Goal: Task Accomplishment & Management: Manage account settings

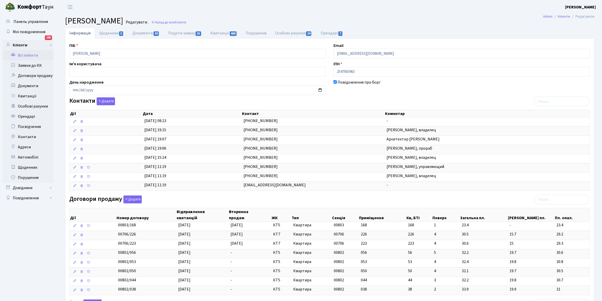
click at [27, 55] on link "Всі клієнти" at bounding box center [28, 55] width 51 height 10
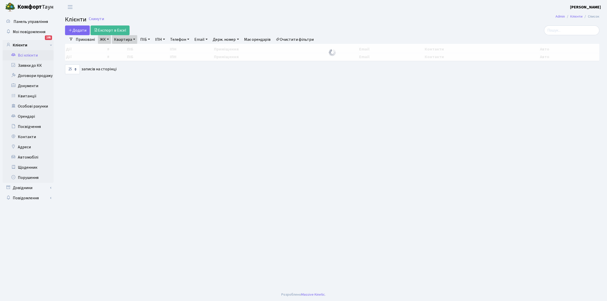
select select "25"
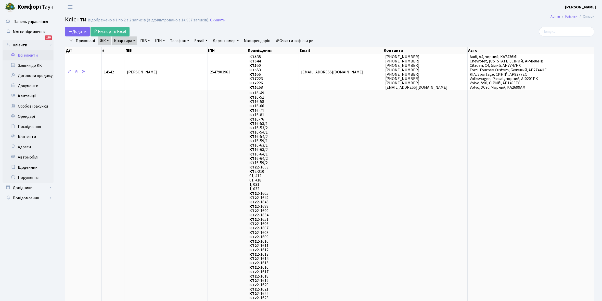
click at [296, 40] on link "Очистити фільтри" at bounding box center [295, 40] width 42 height 9
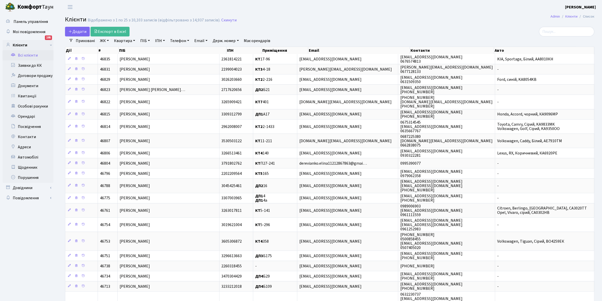
click at [107, 40] on link "ЖК" at bounding box center [104, 40] width 13 height 9
click at [127, 72] on li "КТ7, вул. Березнева, 12" at bounding box center [130, 79] width 62 height 15
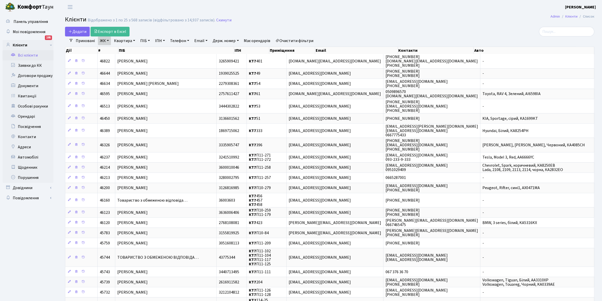
drag, startPoint x: 134, startPoint y: 40, endPoint x: 127, endPoint y: 52, distance: 14.0
click at [134, 40] on link "Квартира" at bounding box center [124, 40] width 25 height 9
click at [126, 46] on input "text" at bounding box center [127, 51] width 30 height 10
type input "401"
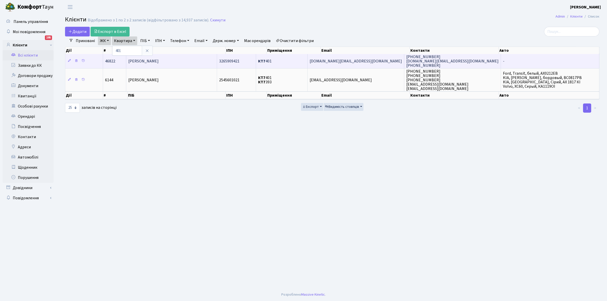
click at [192, 61] on td "[PERSON_NAME]" at bounding box center [171, 61] width 91 height 14
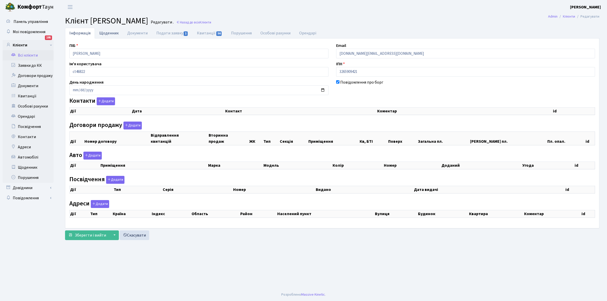
checkbox input "true"
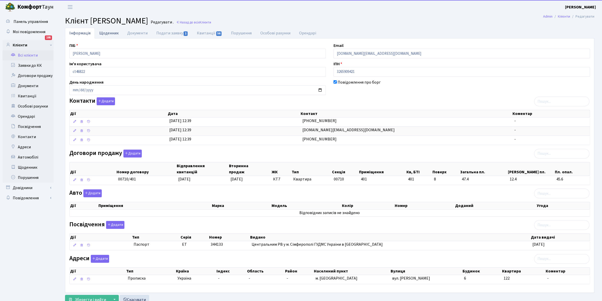
click at [108, 30] on link "Щоденник" at bounding box center [109, 33] width 28 height 10
select select "25"
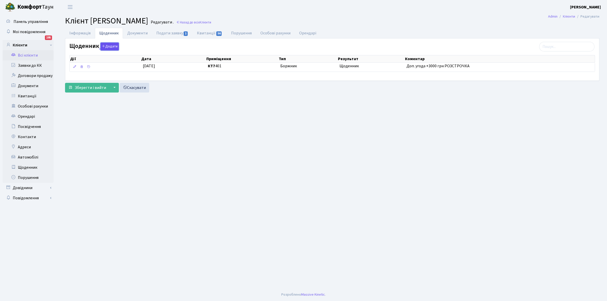
click at [112, 46] on button "Додати" at bounding box center [110, 47] width 18 height 8
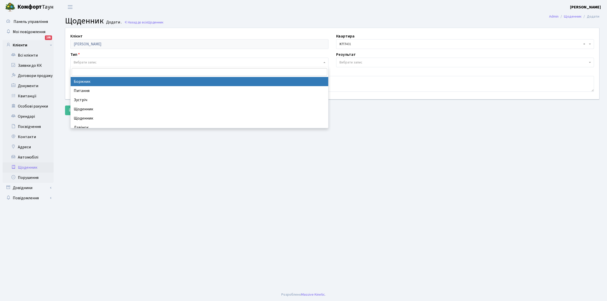
click at [92, 63] on span "Вибрати запис" at bounding box center [85, 62] width 23 height 5
select select "189"
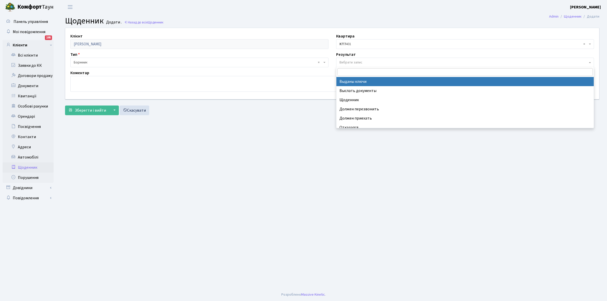
click at [362, 61] on span "Вибрати запис" at bounding box center [351, 62] width 23 height 5
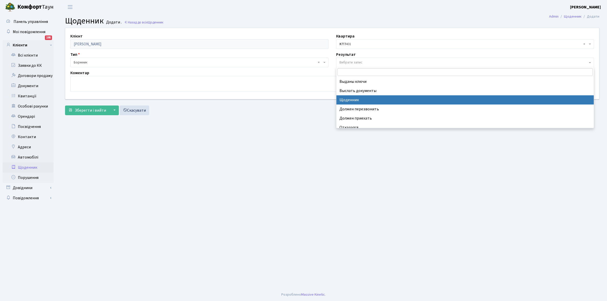
select select "14"
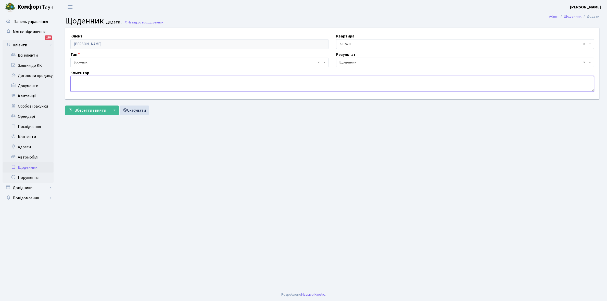
click at [73, 82] on textarea at bounding box center [332, 84] width 524 height 16
type textarea "З"
type textarea "Змінився власник, розстрочка подовжується."
click at [81, 108] on span "Зберегти і вийти" at bounding box center [90, 111] width 31 height 6
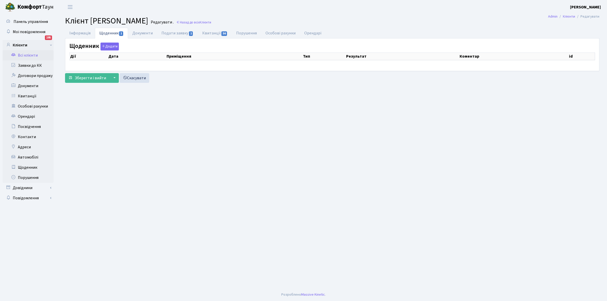
select select "25"
